Goal: Information Seeking & Learning: Learn about a topic

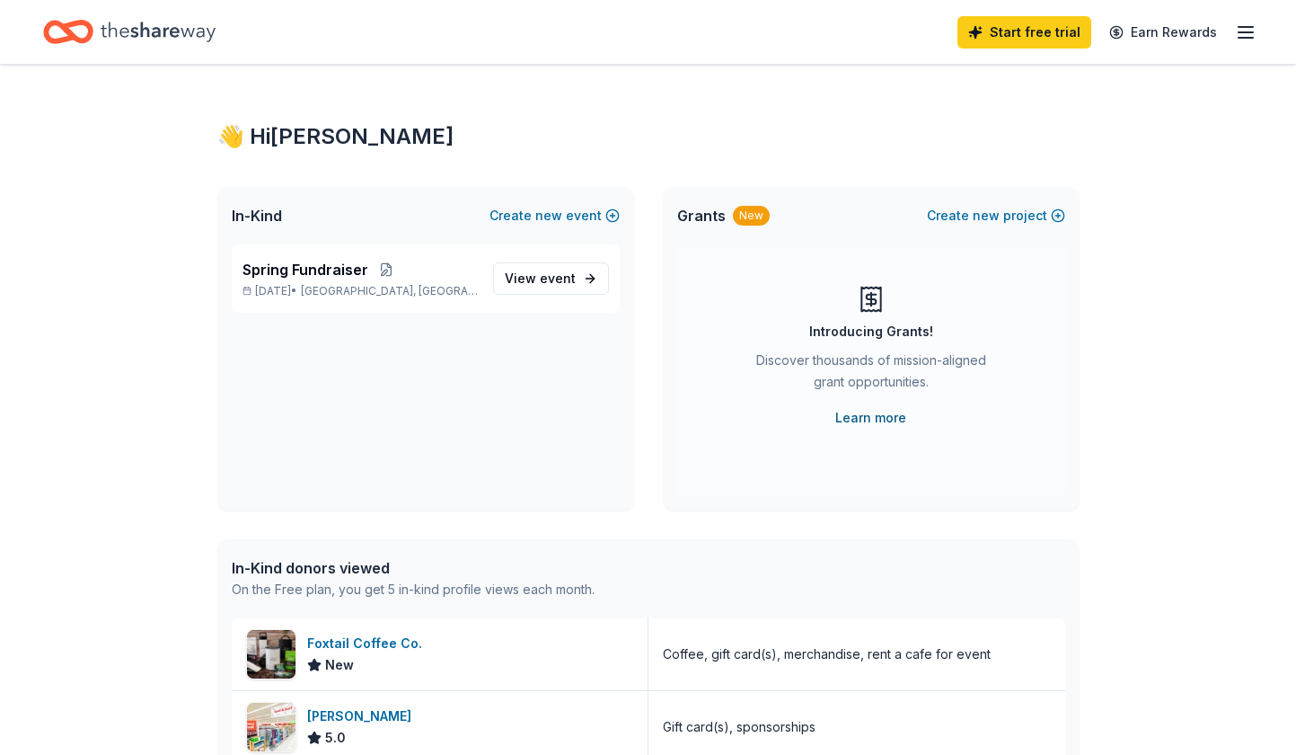
click at [870, 418] on link "Learn more" at bounding box center [871, 418] width 71 height 22
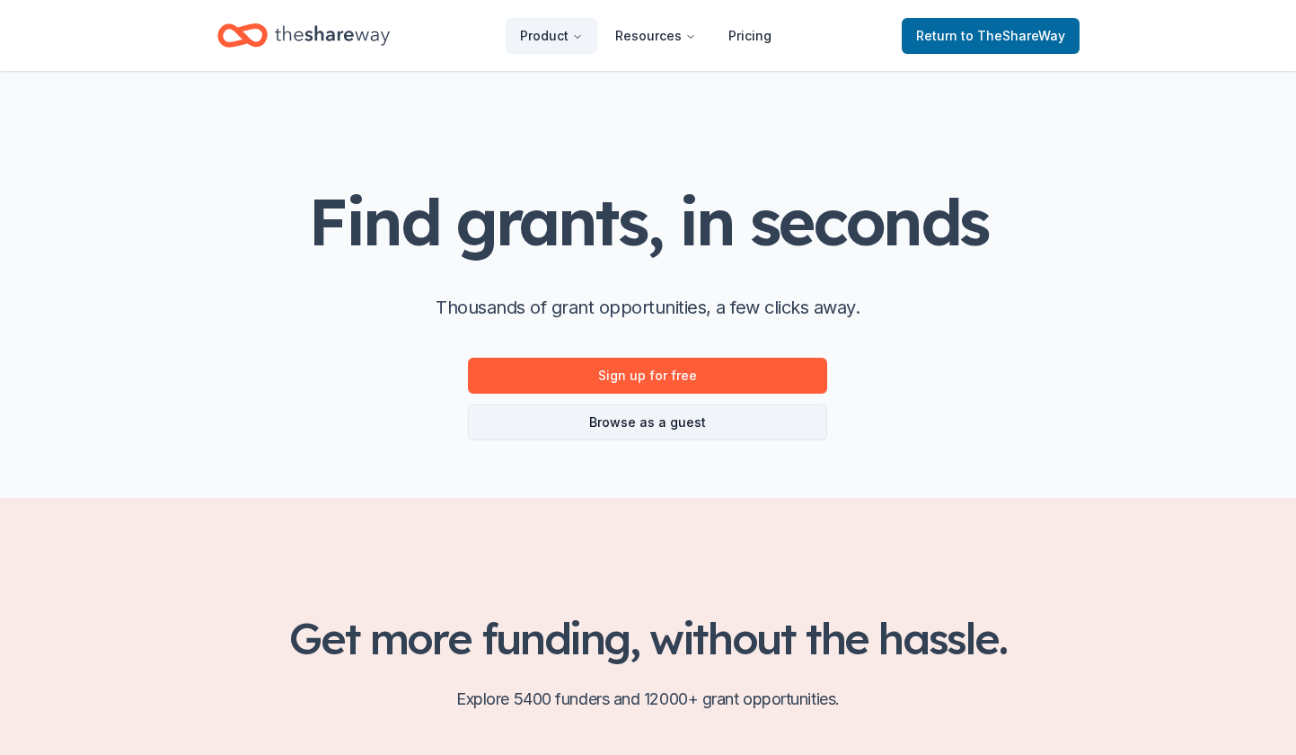
click at [637, 417] on link "Browse as a guest" at bounding box center [647, 422] width 359 height 36
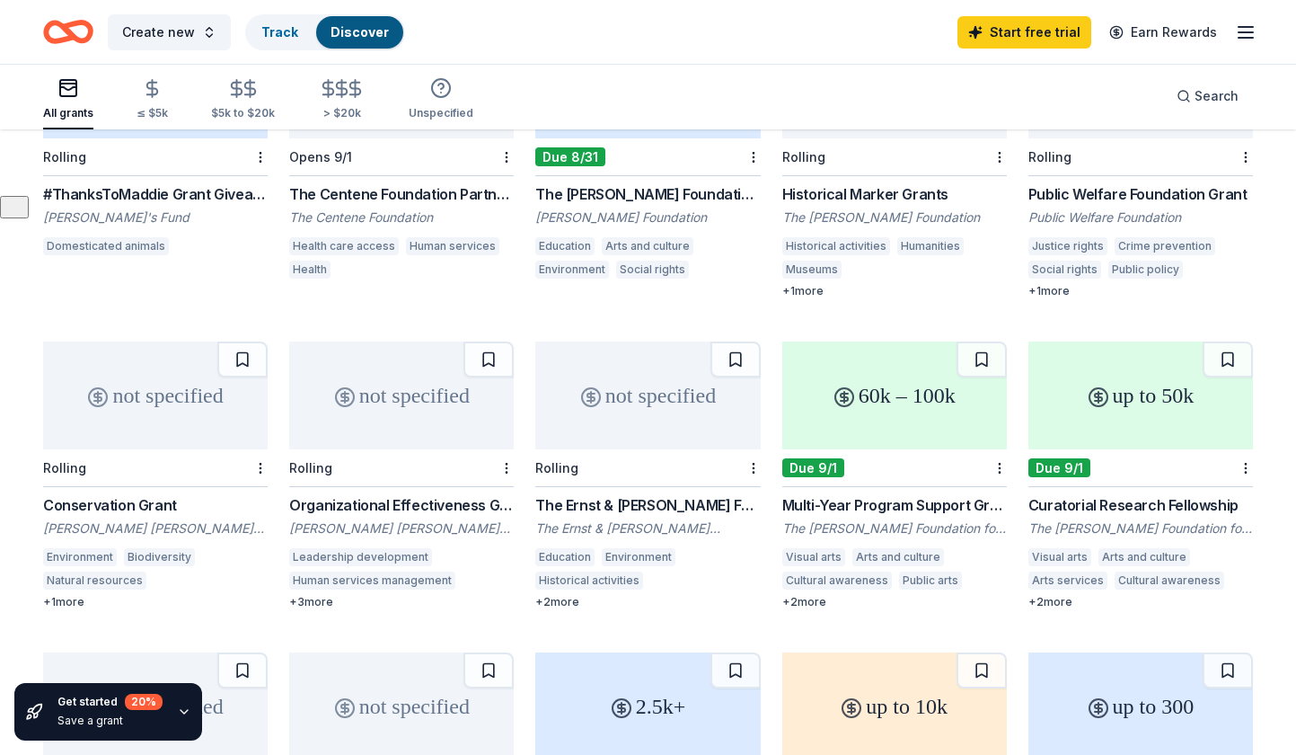
scroll to position [561, 0]
click at [139, 707] on div "20 %" at bounding box center [144, 702] width 38 height 16
click at [180, 710] on icon "button" at bounding box center [184, 711] width 14 height 14
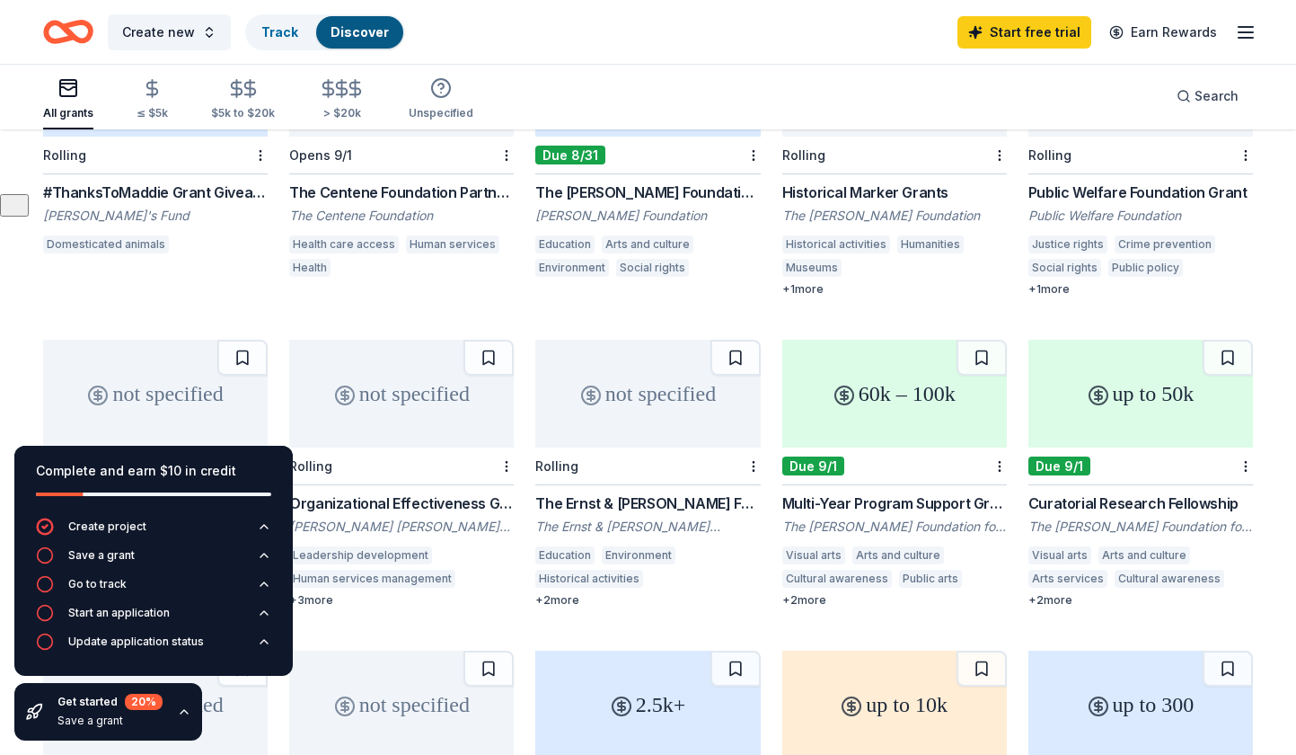
click at [177, 709] on icon "button" at bounding box center [184, 711] width 14 height 14
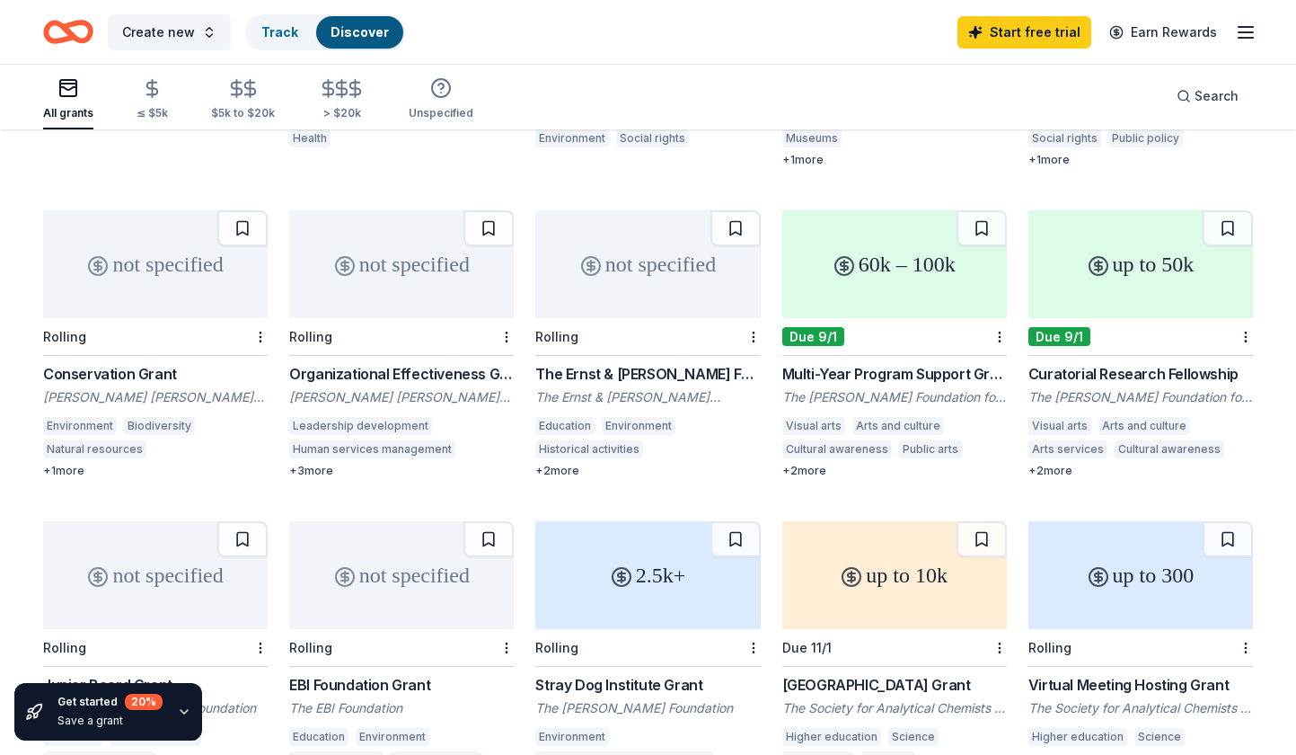
scroll to position [0, 0]
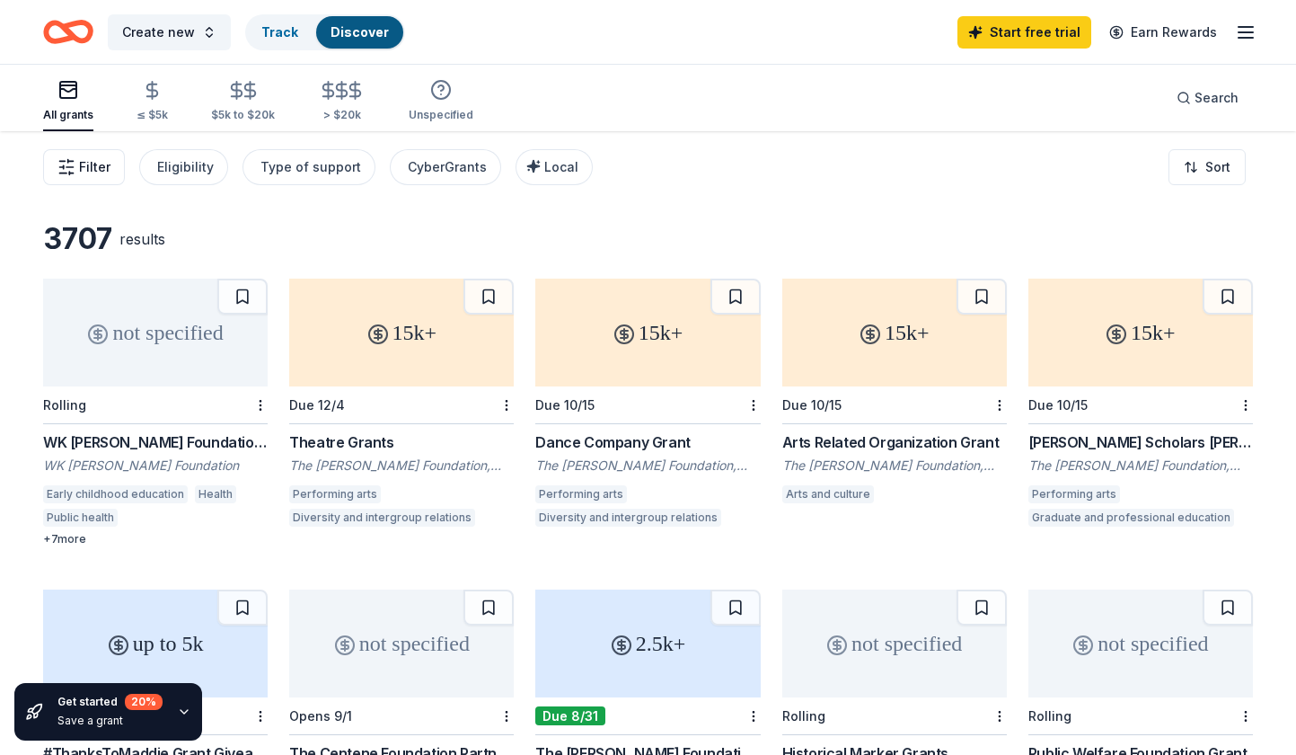
click at [81, 152] on button "Filter" at bounding box center [84, 167] width 82 height 36
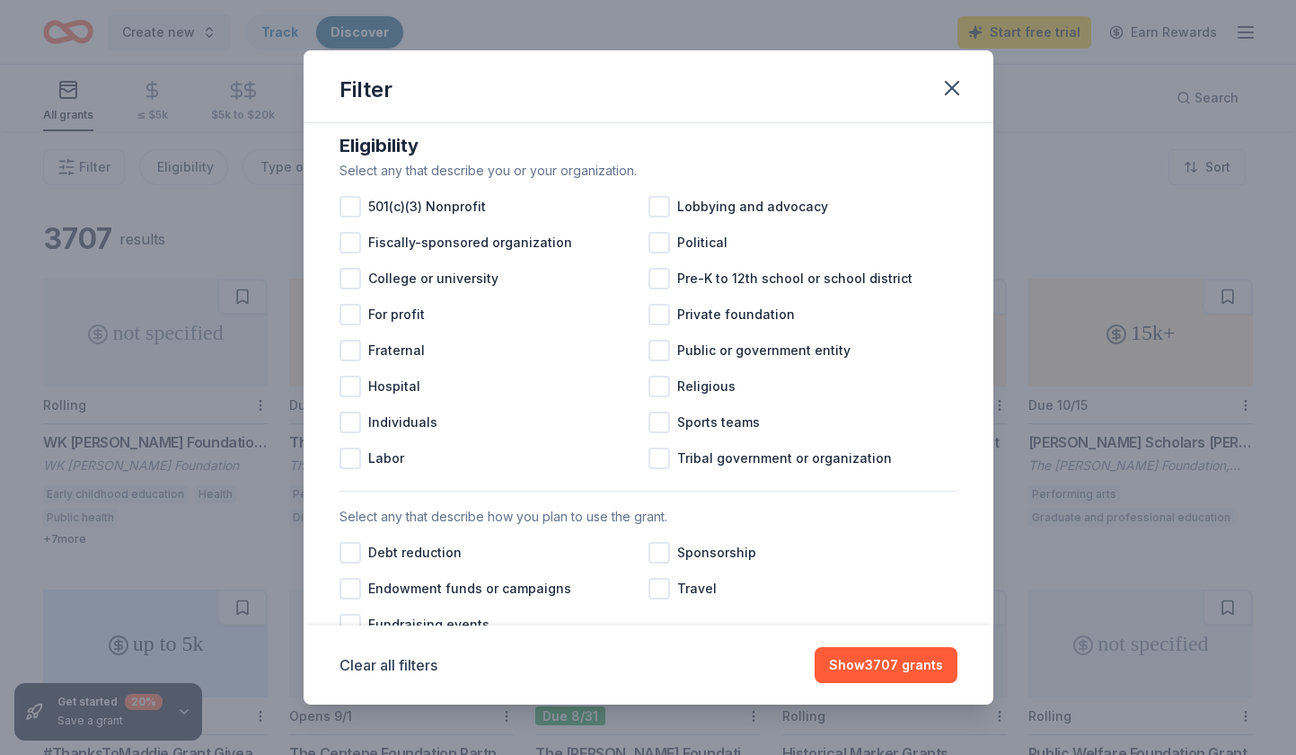
scroll to position [172, 0]
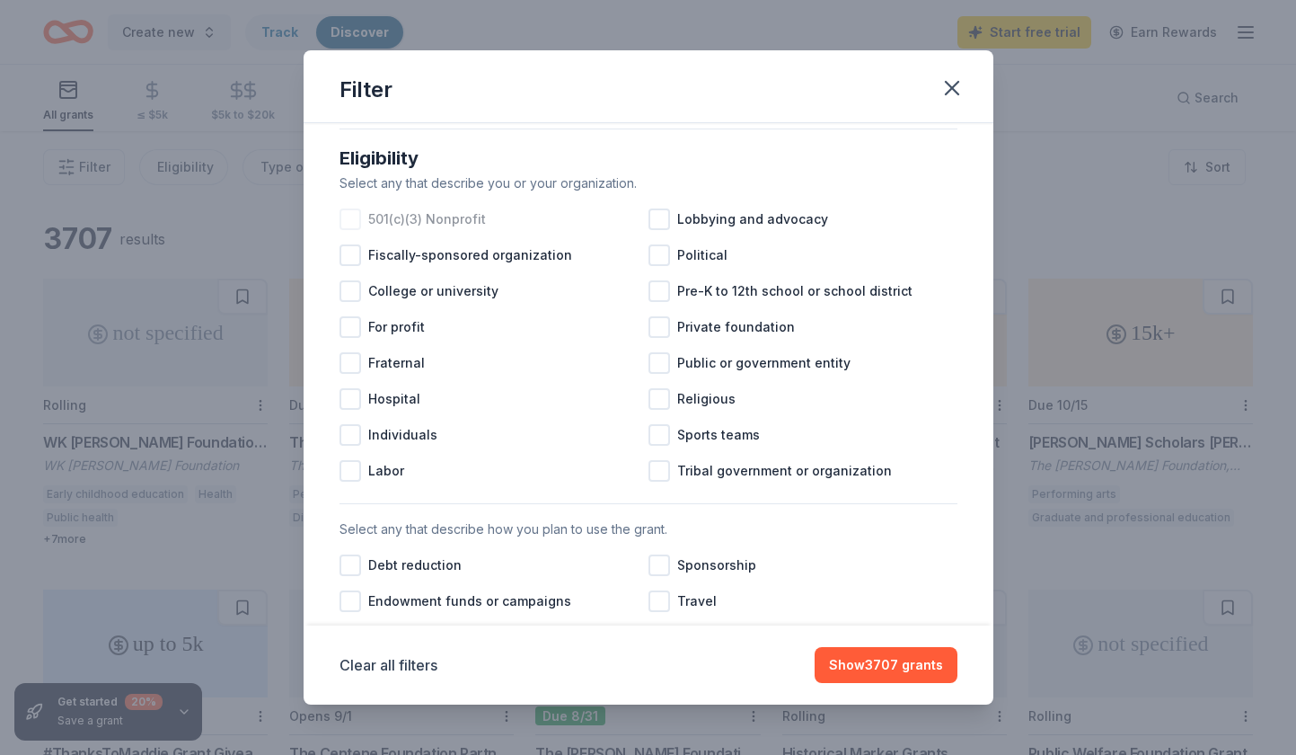
click at [350, 217] on div at bounding box center [351, 219] width 22 height 22
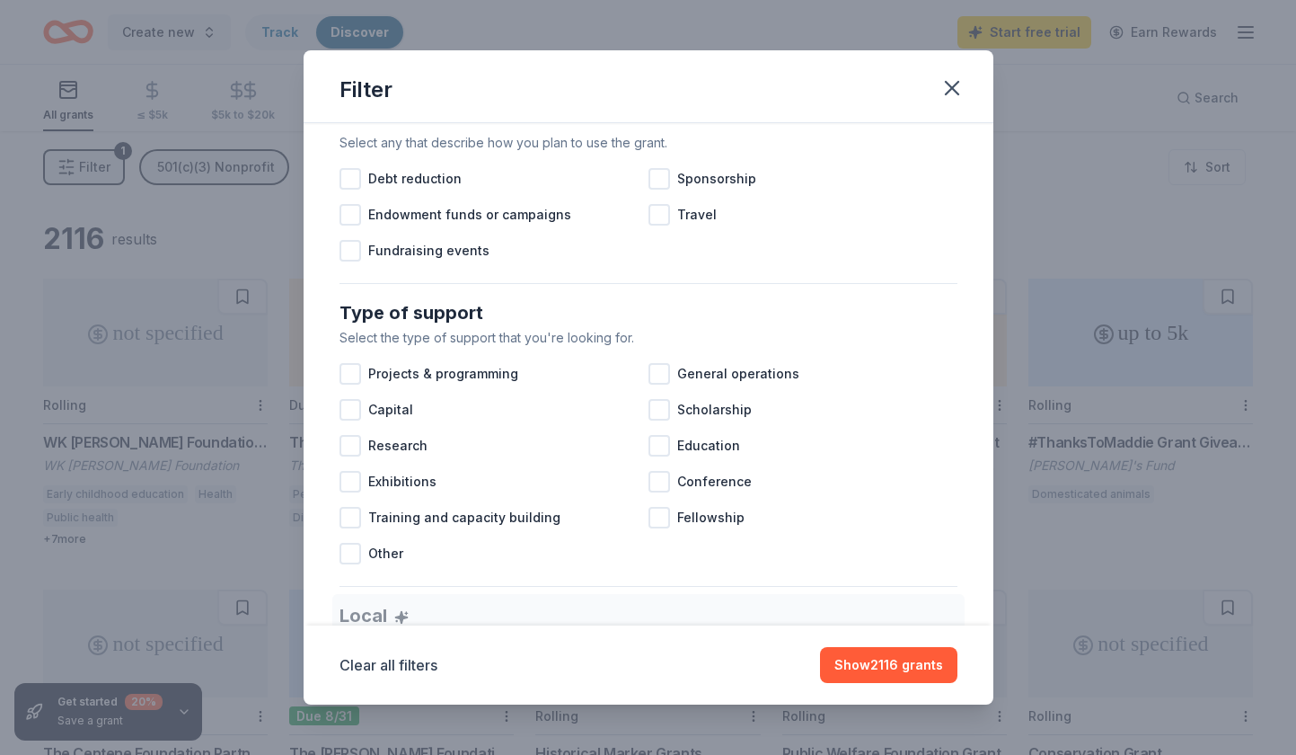
scroll to position [561, 0]
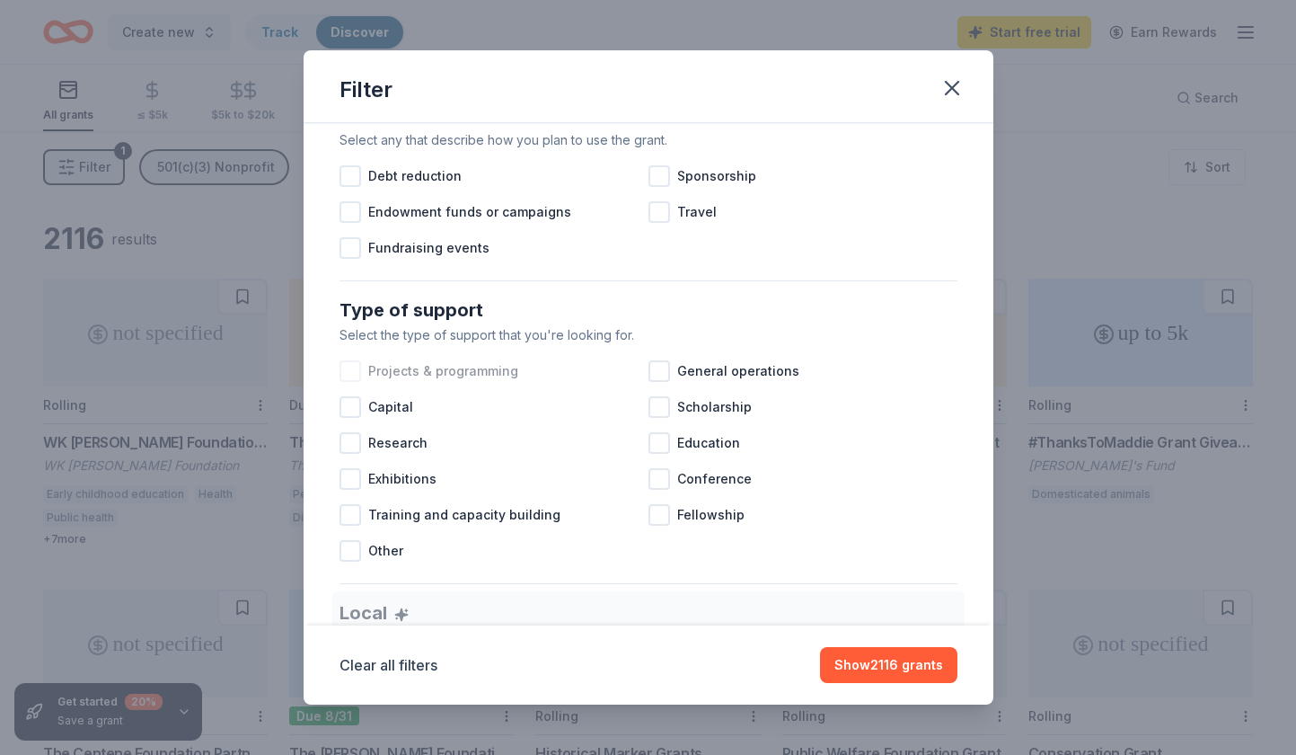
click at [348, 370] on div at bounding box center [351, 371] width 22 height 22
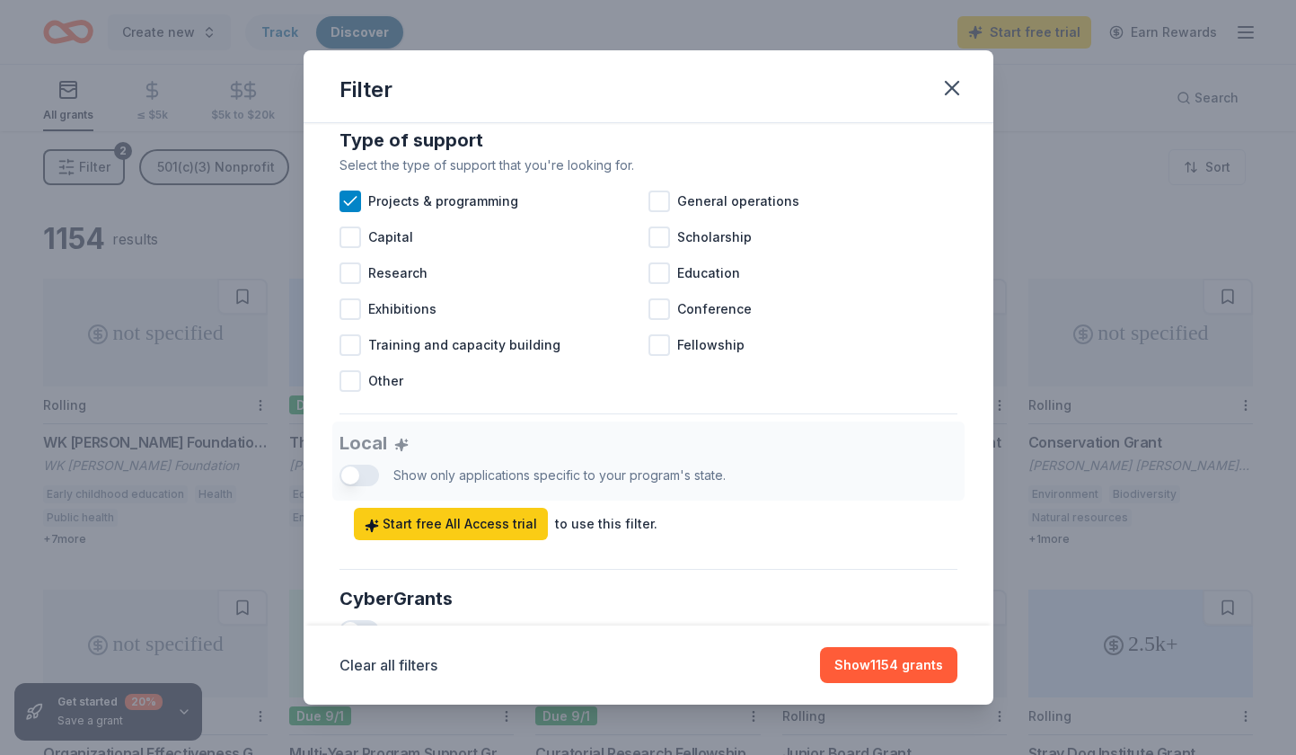
scroll to position [736, 0]
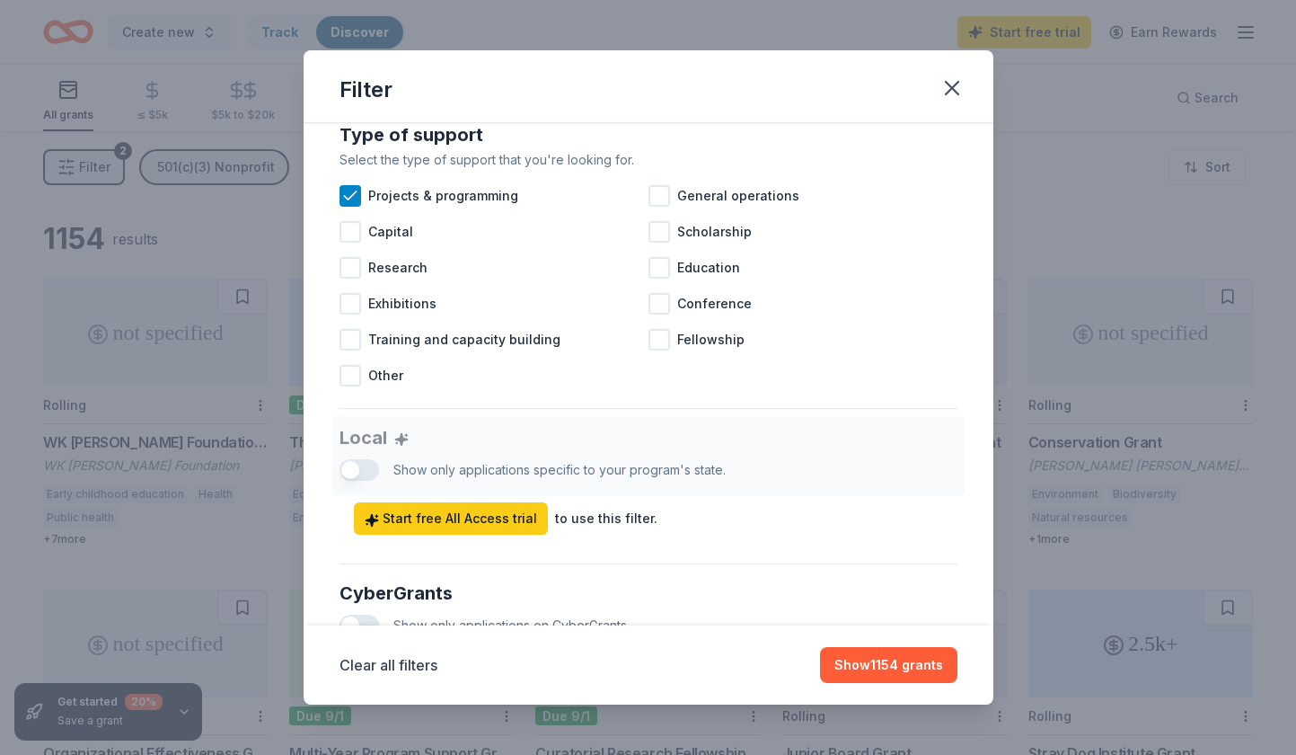
click at [342, 467] on div "Local Show only applications specific to your program's state. Start free All A…" at bounding box center [649, 475] width 618 height 119
click at [885, 666] on button "Show 1154 grants" at bounding box center [888, 665] width 137 height 36
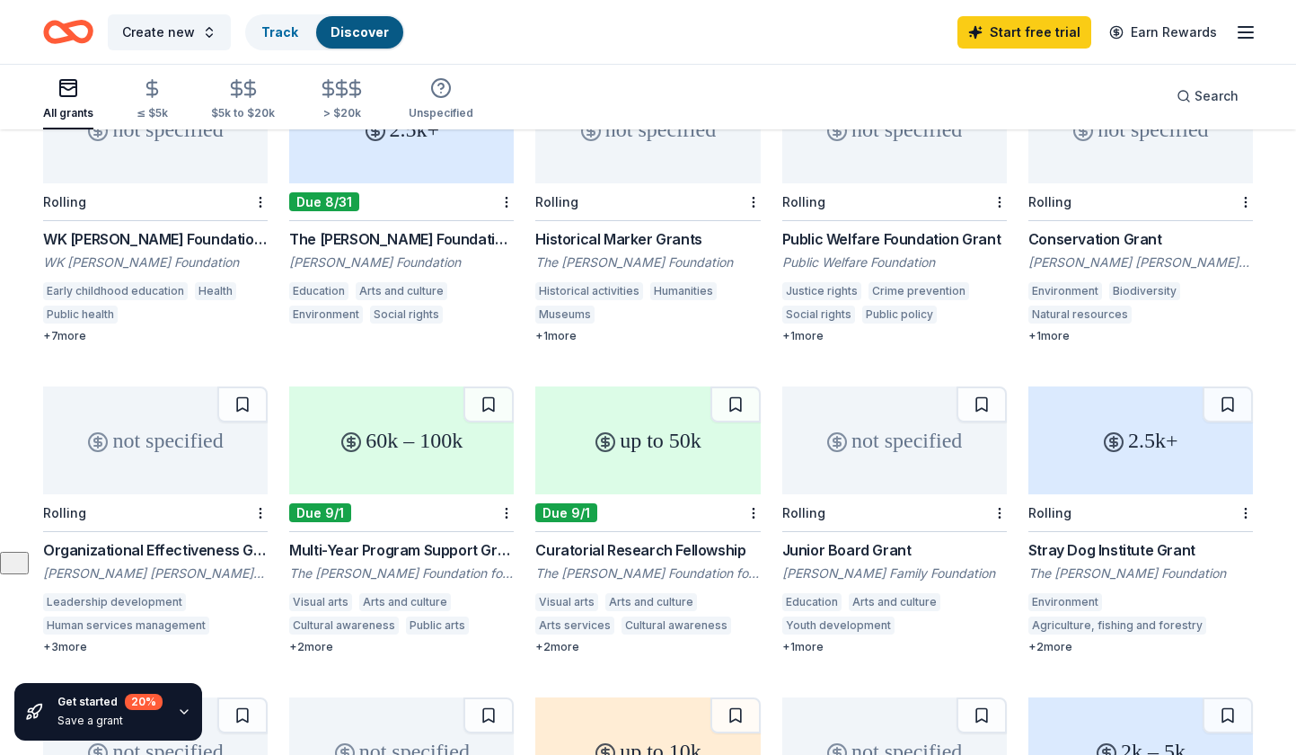
scroll to position [0, 0]
